Goal: Book appointment/travel/reservation

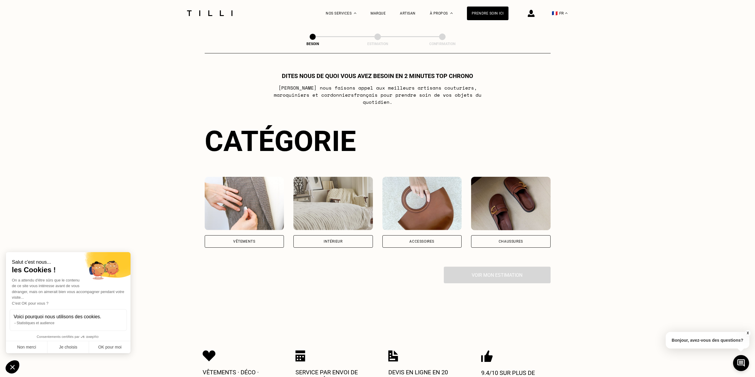
click at [249, 183] on img at bounding box center [245, 203] width 80 height 53
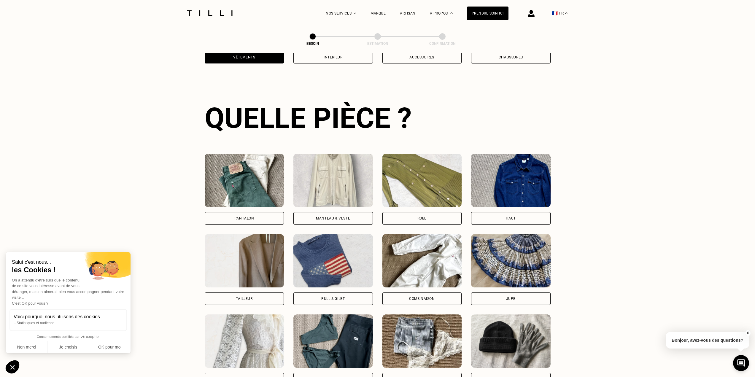
scroll to position [194, 0]
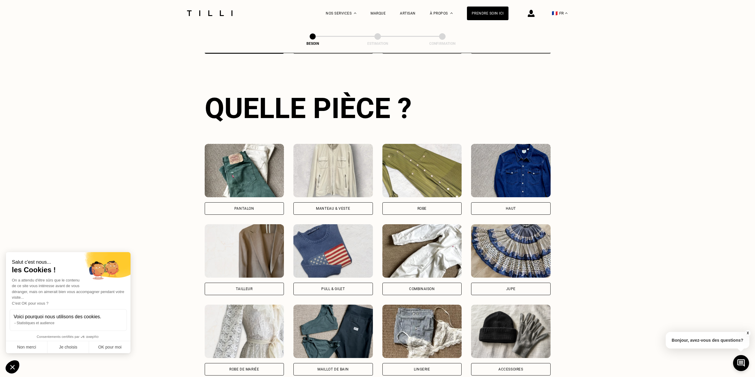
click at [245, 164] on img at bounding box center [245, 170] width 80 height 53
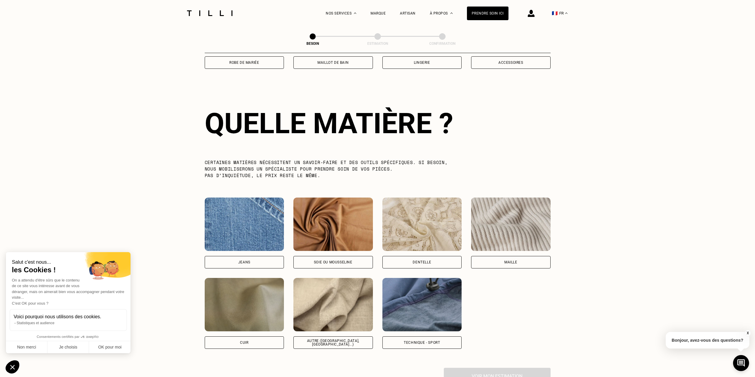
scroll to position [517, 0]
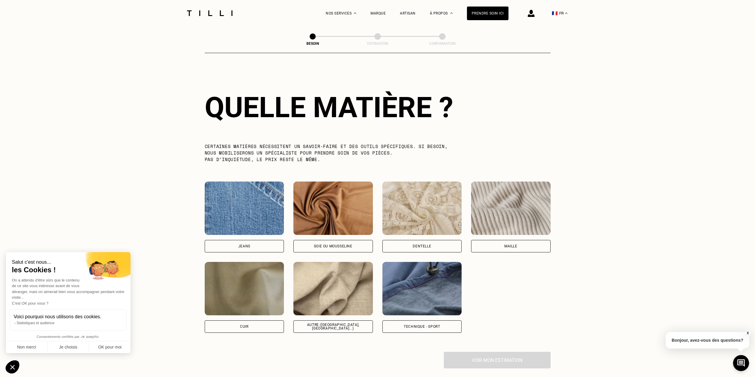
click at [337, 269] on img at bounding box center [334, 288] width 80 height 53
select select "FR"
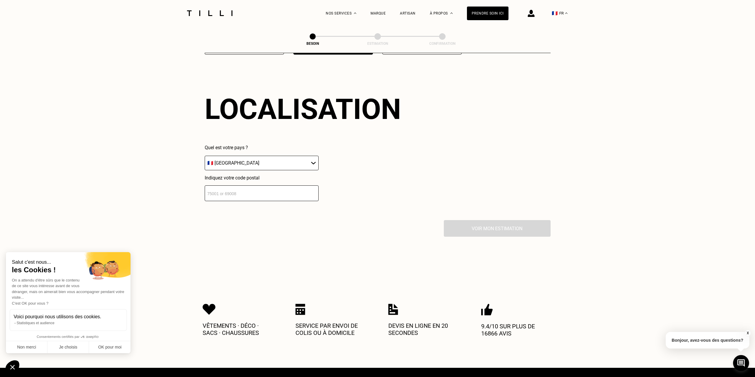
scroll to position [798, 0]
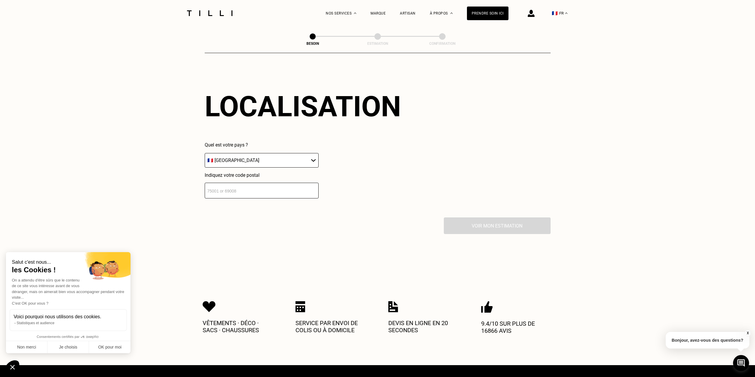
click at [276, 188] on input "number" at bounding box center [262, 191] width 114 height 16
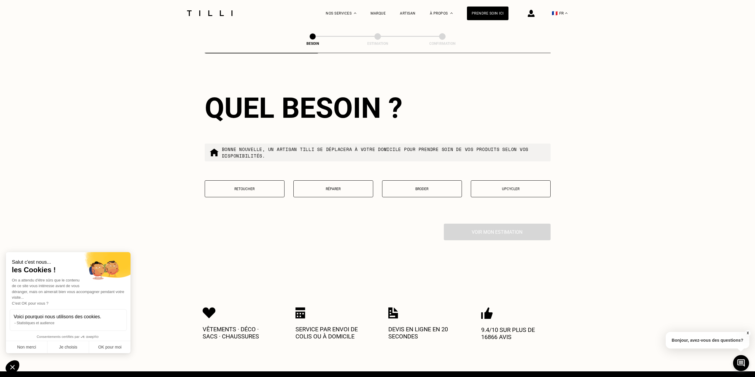
scroll to position [946, 0]
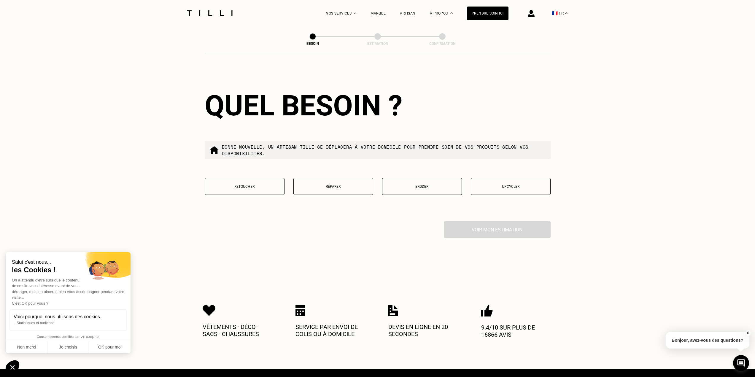
type input "94130"
click at [318, 196] on div "Retoucher Réparer Broder Upcycler" at bounding box center [378, 190] width 346 height 24
click at [320, 188] on button "Réparer" at bounding box center [334, 186] width 80 height 17
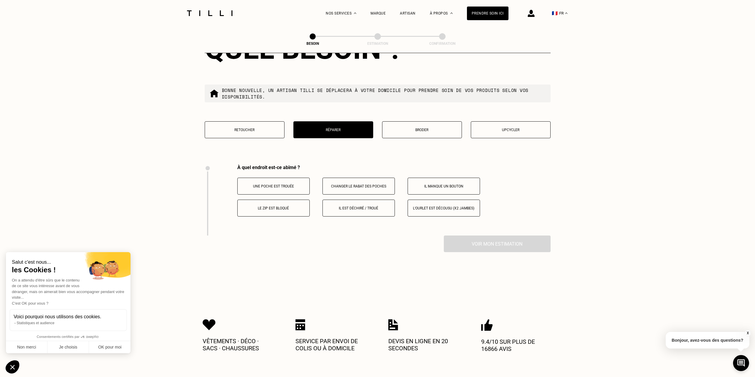
scroll to position [979, 0]
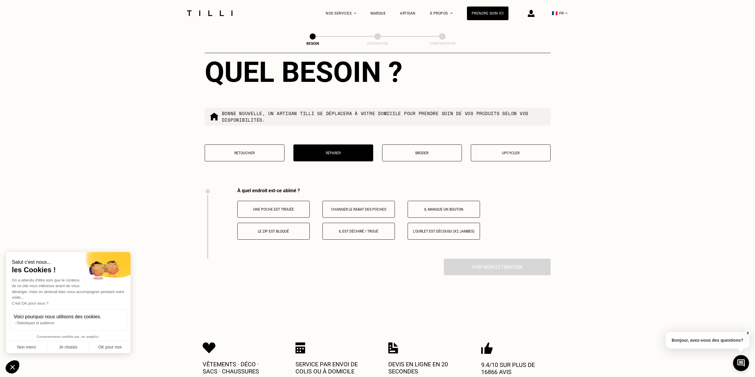
click at [342, 230] on p "Il est déchiré / troué" at bounding box center [359, 231] width 66 height 4
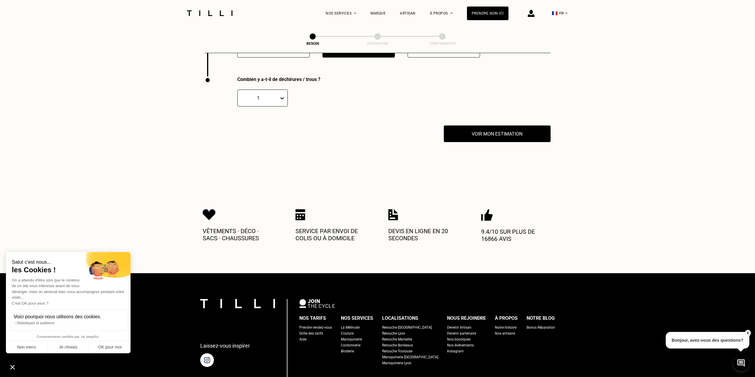
scroll to position [1169, 0]
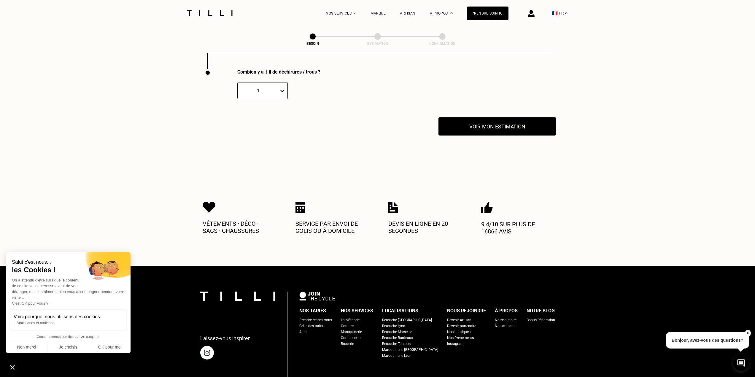
click at [489, 129] on button "Voir mon estimation" at bounding box center [498, 126] width 118 height 18
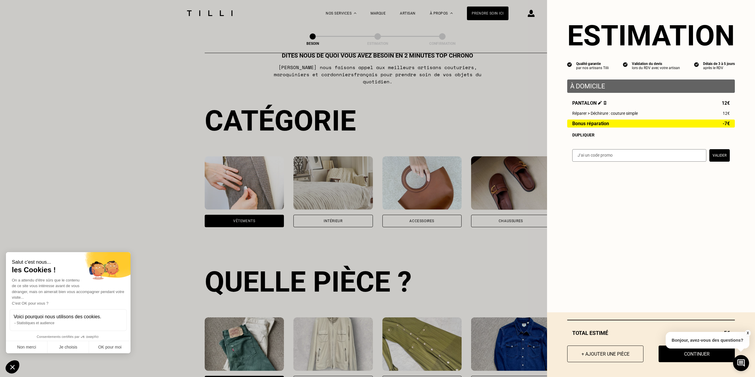
scroll to position [0, 0]
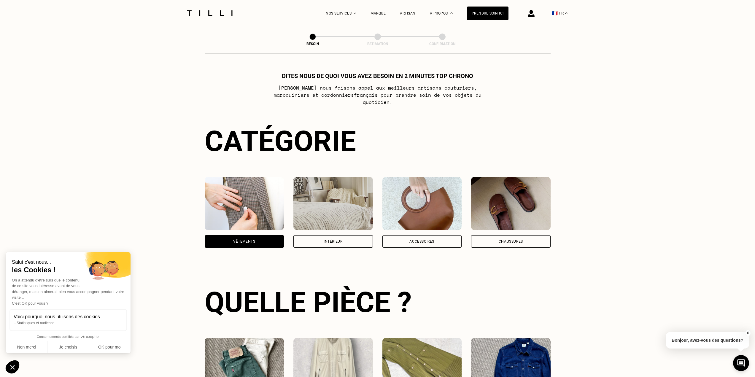
click at [180, 6] on div "La Méthode Retoucherie Maroquinerie Broderie Cordonnerie Nos prix Nos services …" at bounding box center [377, 13] width 755 height 26
click at [188, 9] on div at bounding box center [210, 13] width 50 height 26
click at [197, 12] on img at bounding box center [210, 13] width 50 height 6
